Goal: Task Accomplishment & Management: Use online tool/utility

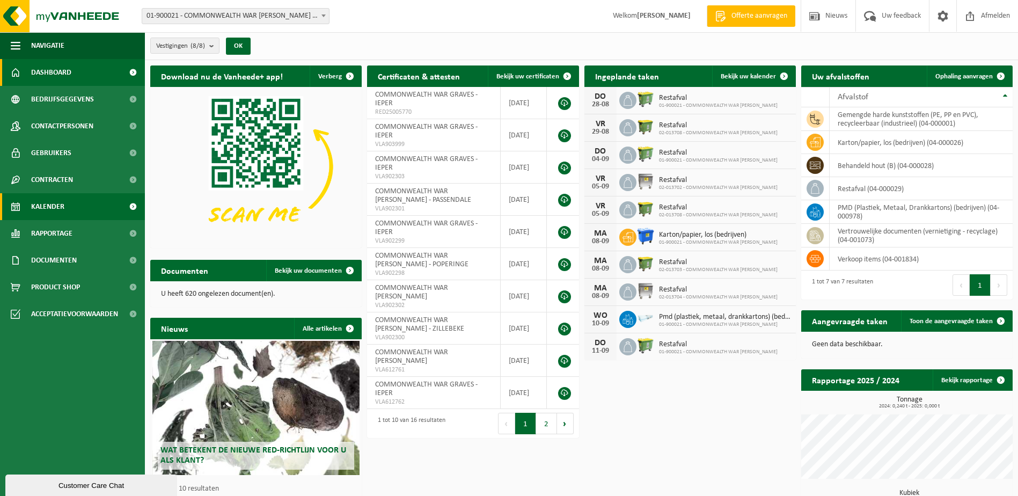
click at [57, 205] on span "Kalender" at bounding box center [47, 206] width 33 height 27
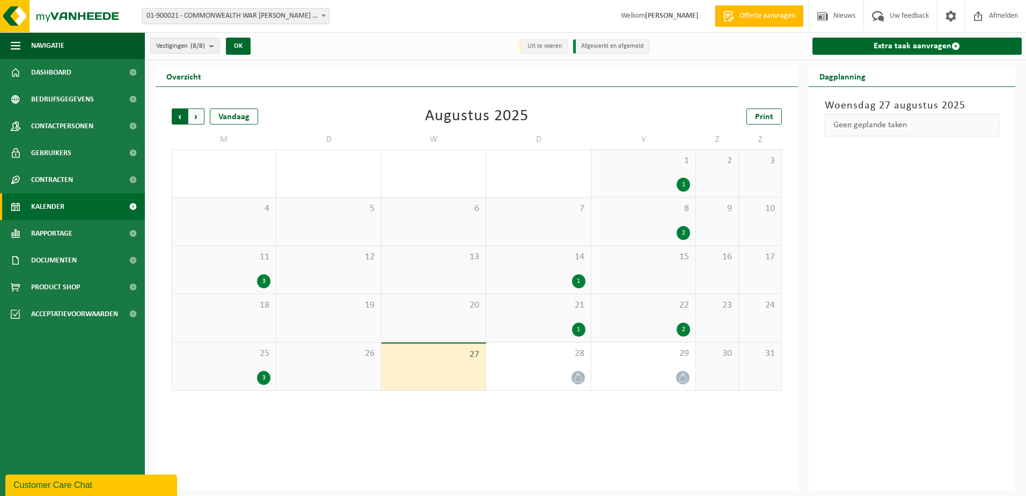
click at [194, 115] on span "Volgende" at bounding box center [196, 116] width 16 height 16
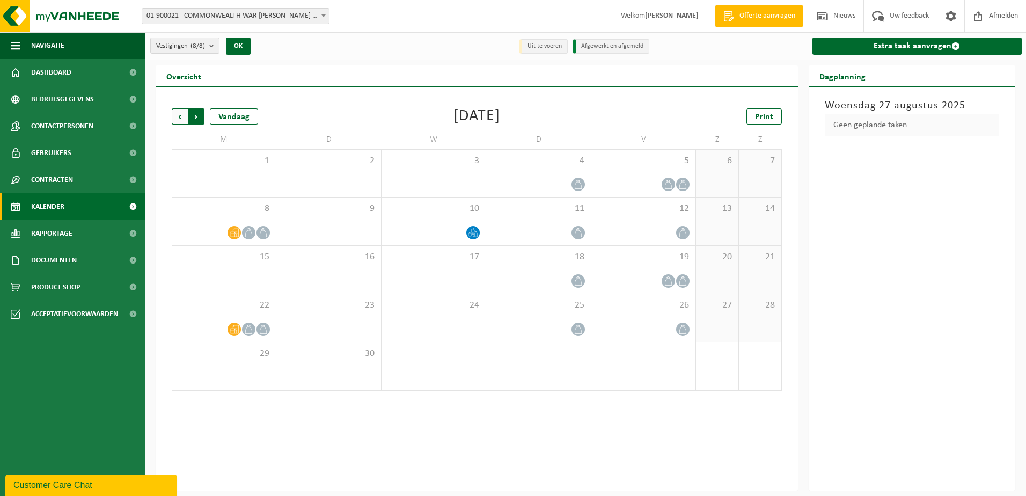
click at [181, 118] on span "Vorige" at bounding box center [180, 116] width 16 height 16
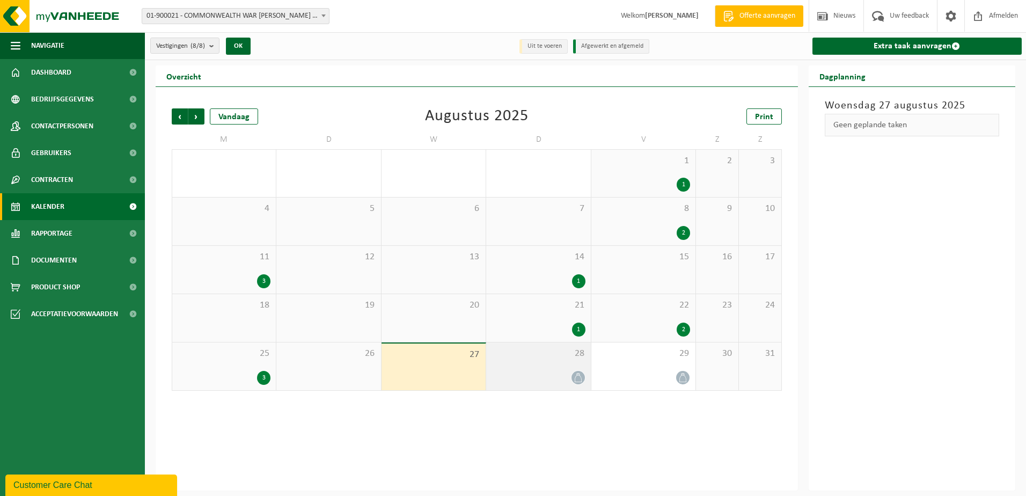
click at [538, 354] on span "28" at bounding box center [537, 354] width 93 height 12
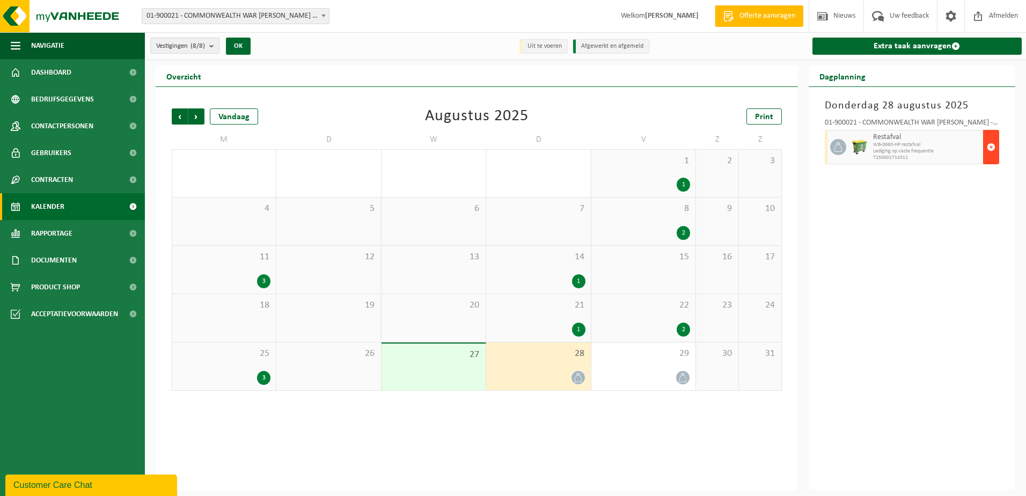
click at [991, 146] on span "button" at bounding box center [991, 146] width 9 height 21
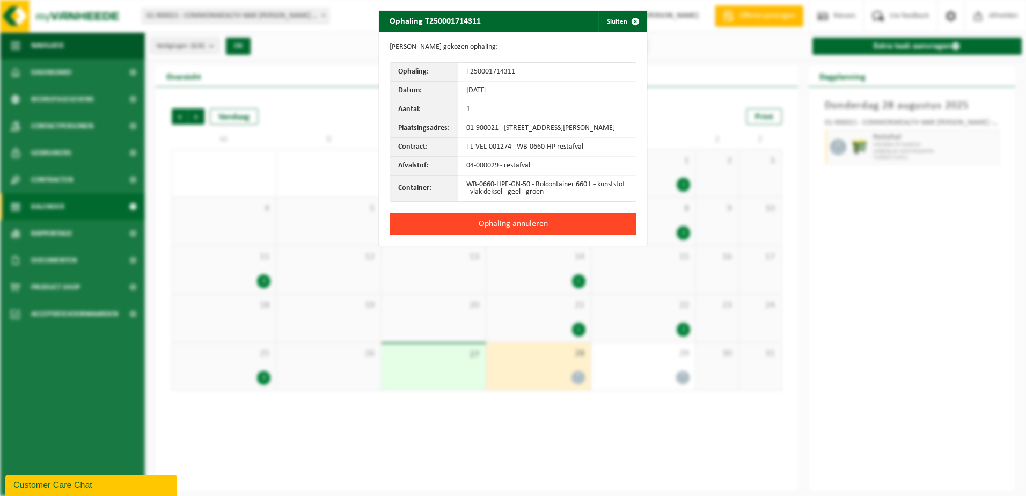
click at [539, 234] on button "Ophaling annuleren" at bounding box center [513, 223] width 247 height 23
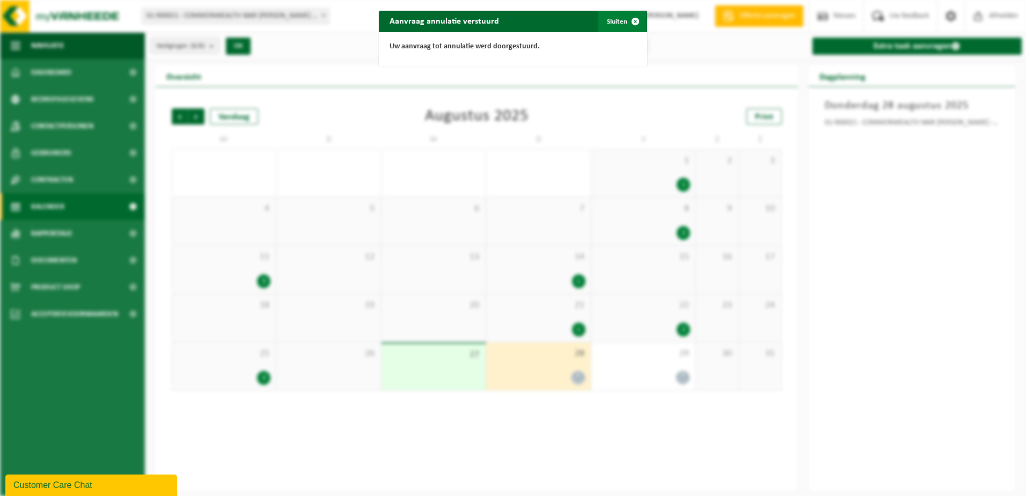
click at [630, 17] on span "button" at bounding box center [635, 21] width 21 height 21
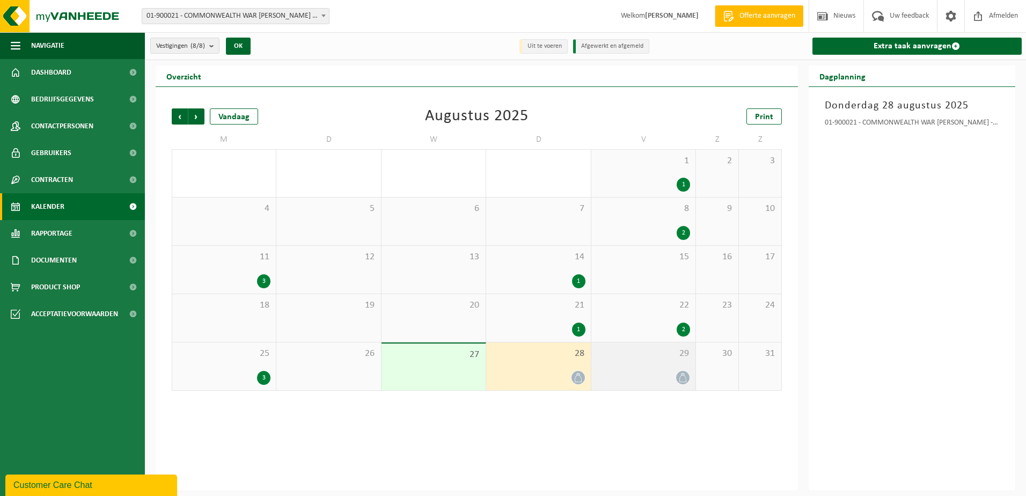
click at [647, 368] on div "29" at bounding box center [643, 366] width 104 height 48
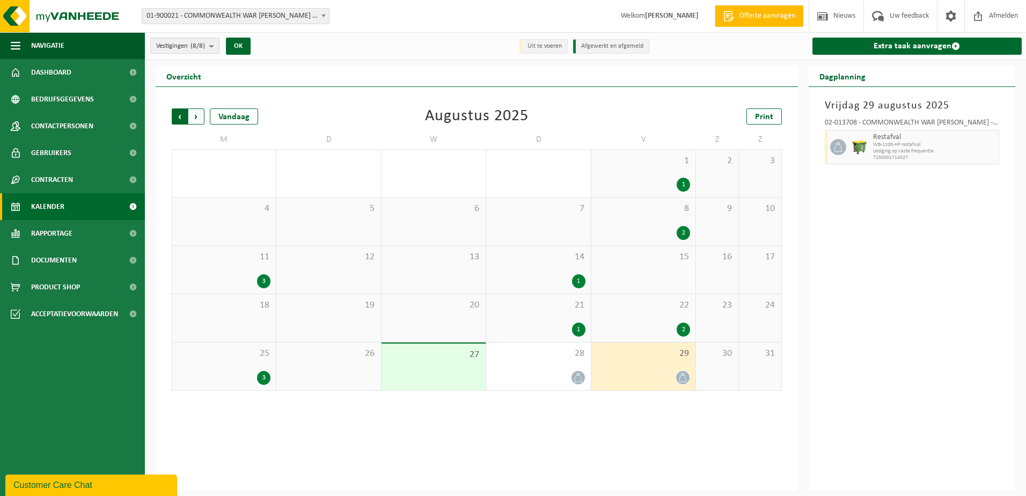
click at [199, 116] on span "Volgende" at bounding box center [196, 116] width 16 height 16
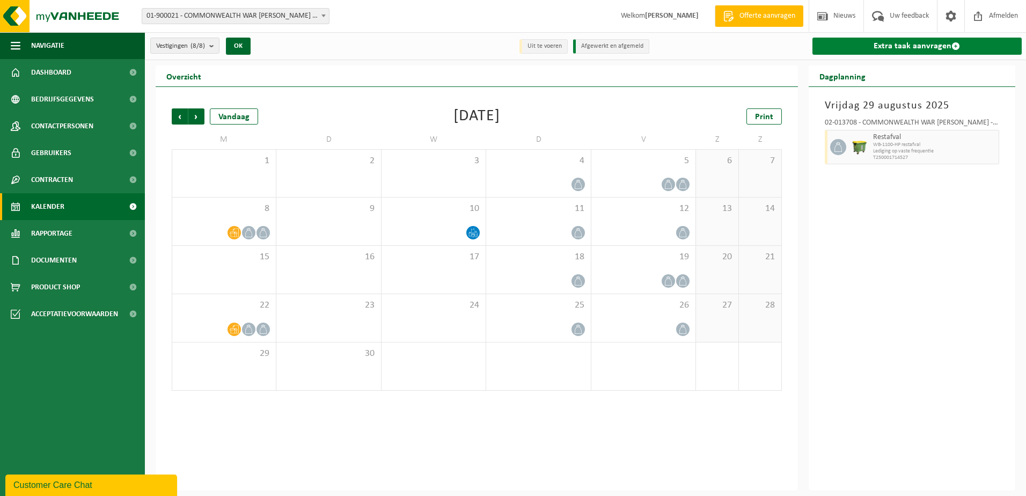
click at [899, 42] on link "Extra taak aanvragen" at bounding box center [917, 46] width 210 height 17
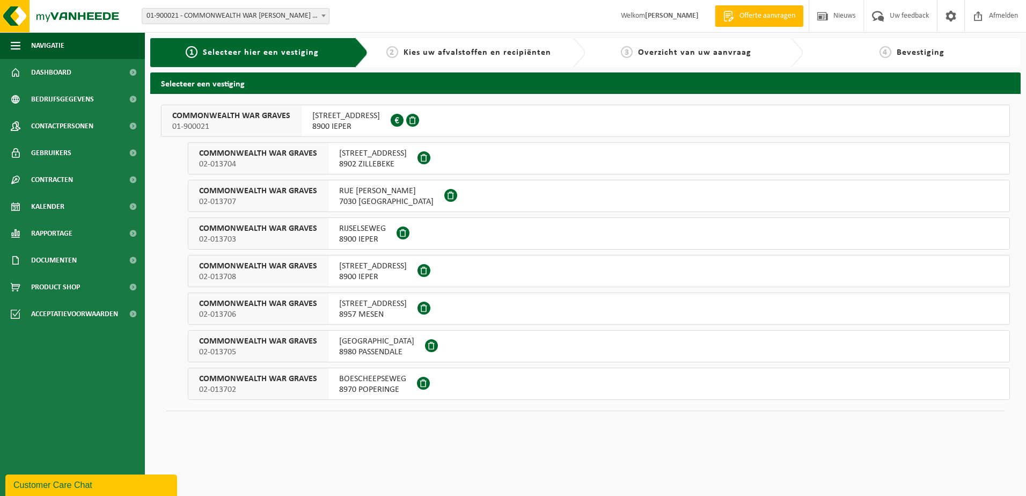
click at [349, 120] on span "ELVERDINGSESTRAAT 82" at bounding box center [346, 116] width 68 height 11
